Goal: Transaction & Acquisition: Purchase product/service

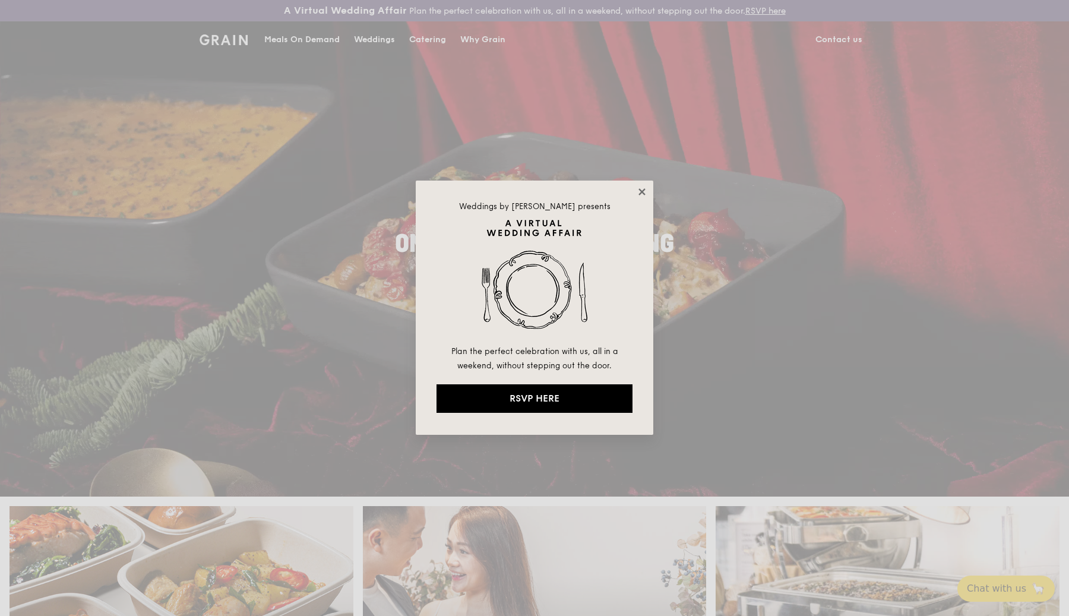
click at [638, 188] on icon at bounding box center [642, 191] width 11 height 11
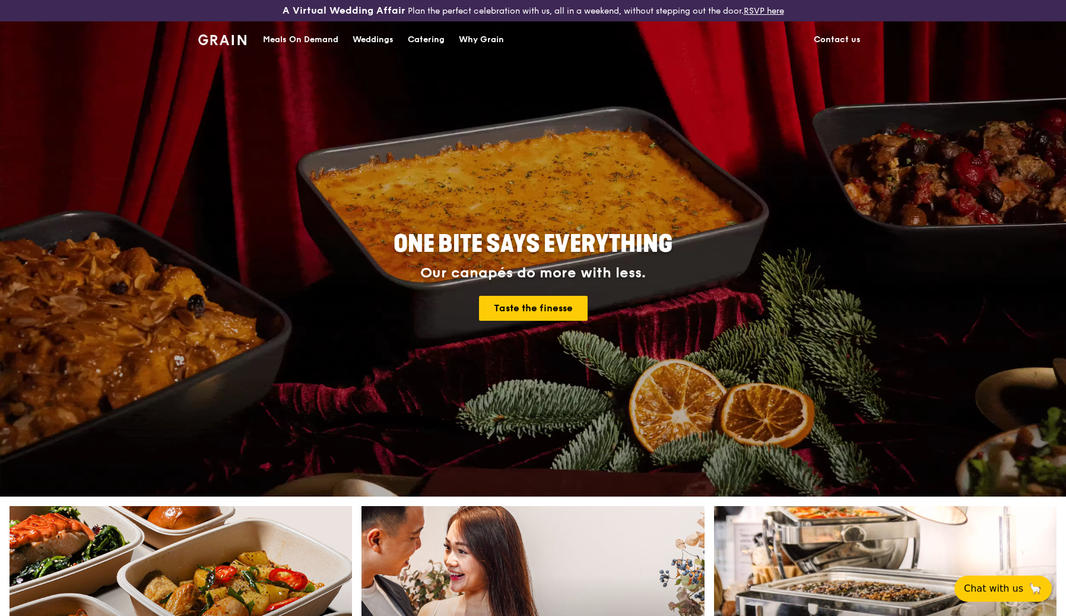
click at [321, 40] on div "Meals On Demand" at bounding box center [300, 40] width 75 height 36
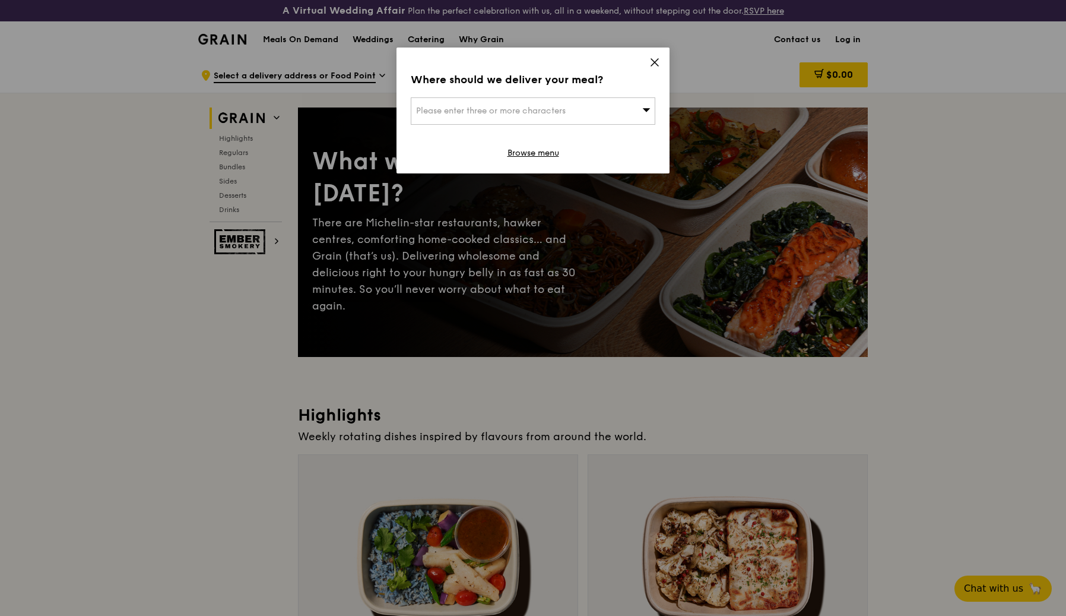
click at [506, 107] on span "Please enter three or more characters" at bounding box center [491, 111] width 150 height 10
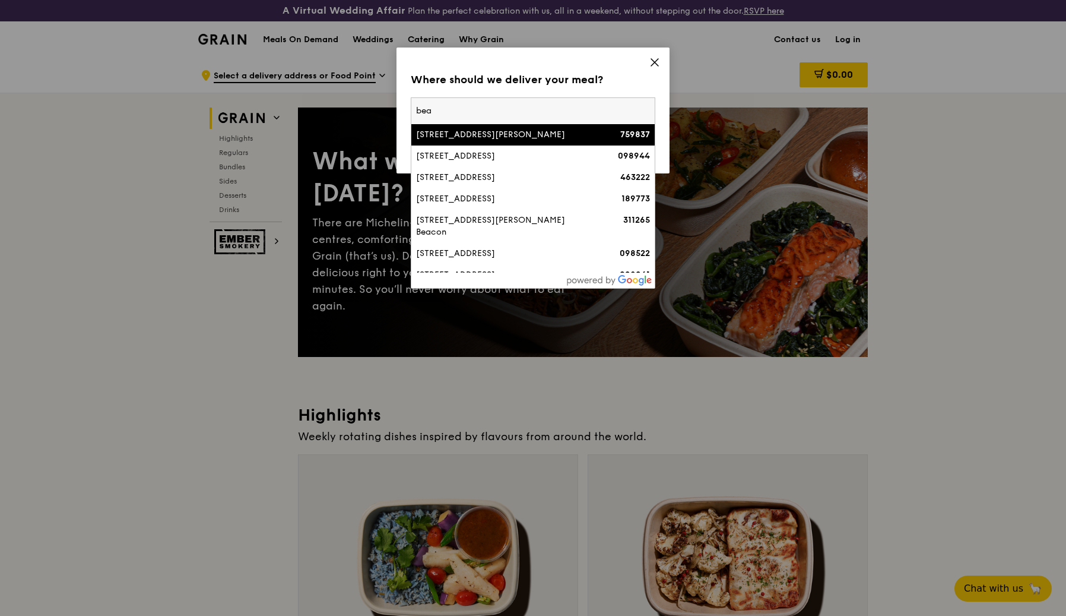
type input "bea"
click at [502, 134] on div "[STREET_ADDRESS][PERSON_NAME]" at bounding box center [504, 135] width 176 height 12
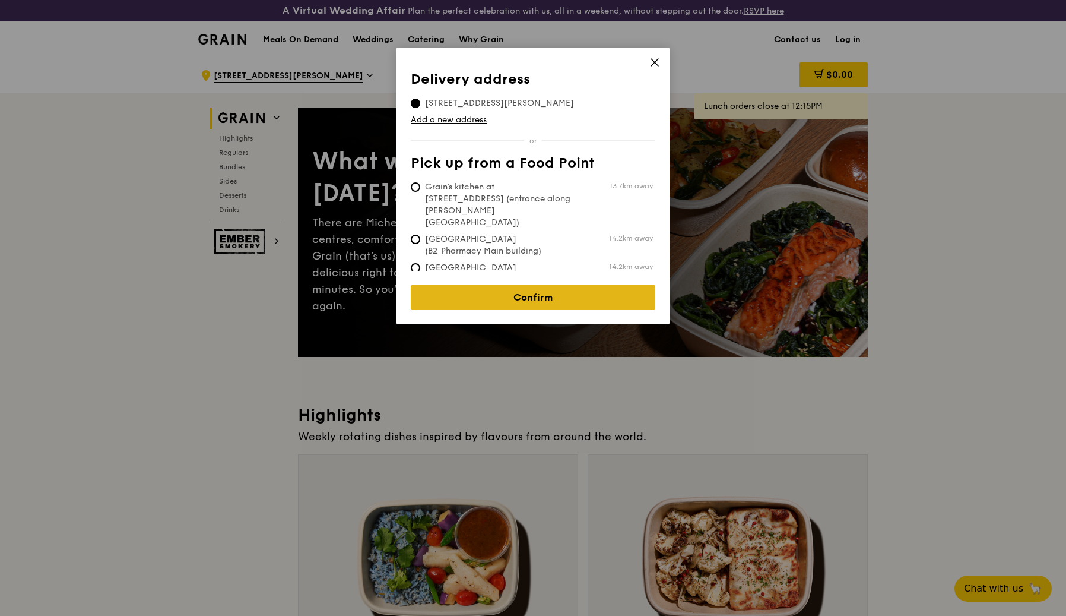
click at [508, 285] on link "Confirm" at bounding box center [533, 297] width 245 height 25
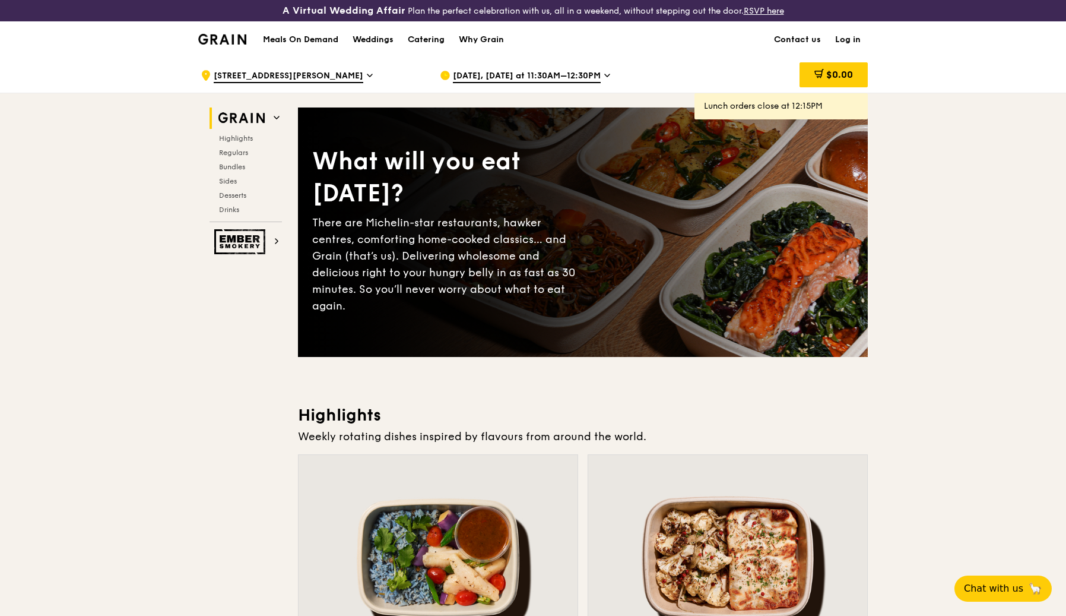
click at [497, 77] on span "[DATE], [DATE] at 11:30AM–12:30PM" at bounding box center [527, 76] width 148 height 13
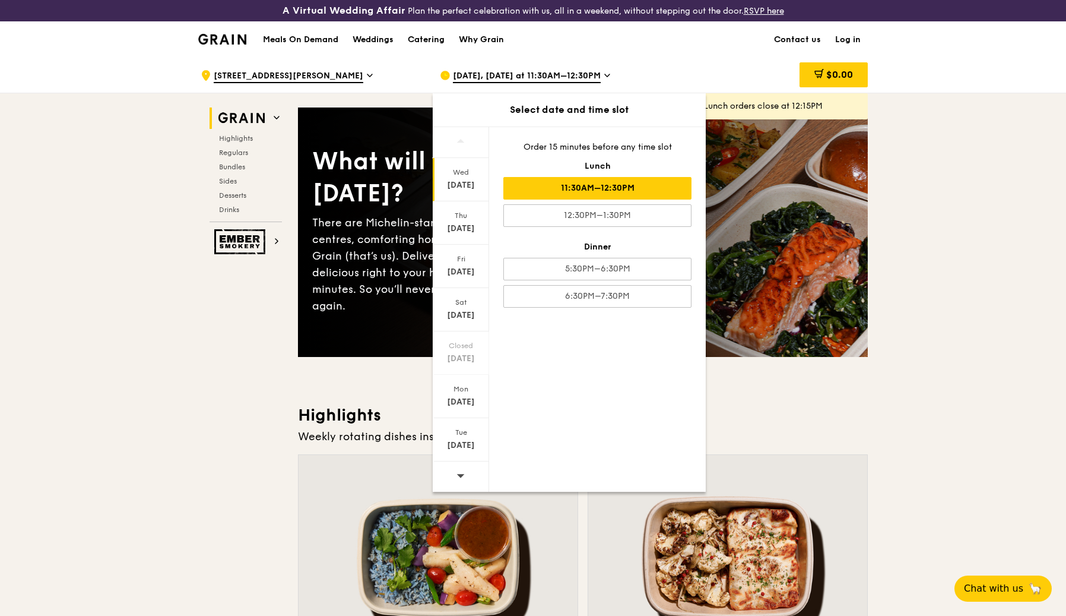
click at [736, 254] on div "What will you eat [DATE]? There are Michelin-star restaurants, hawker centres, …" at bounding box center [583, 232] width 570 height 202
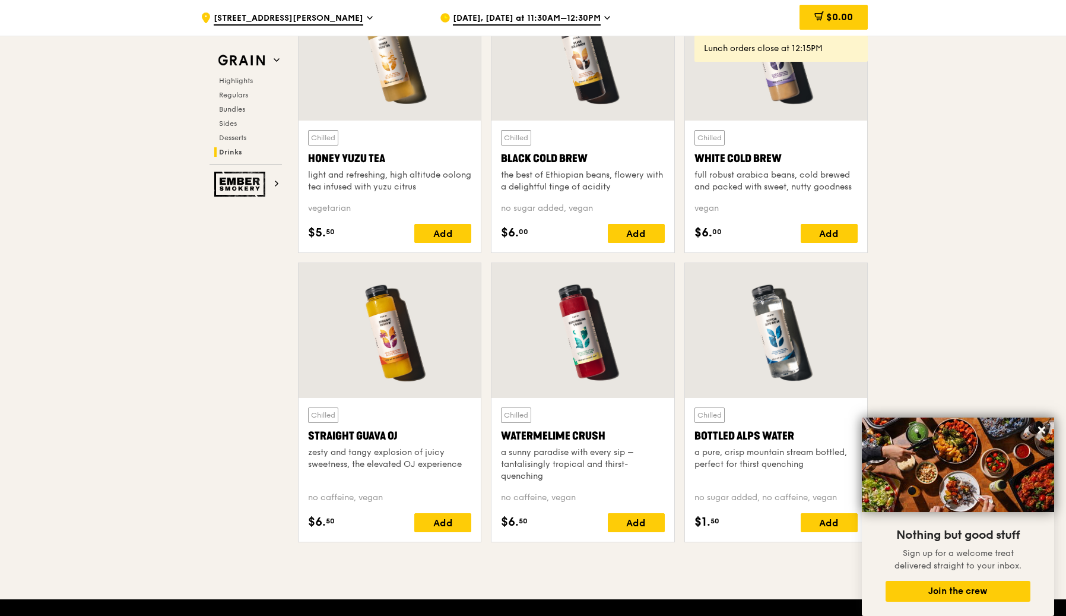
scroll to position [4740, 0]
